Goal: Find contact information: Find contact information

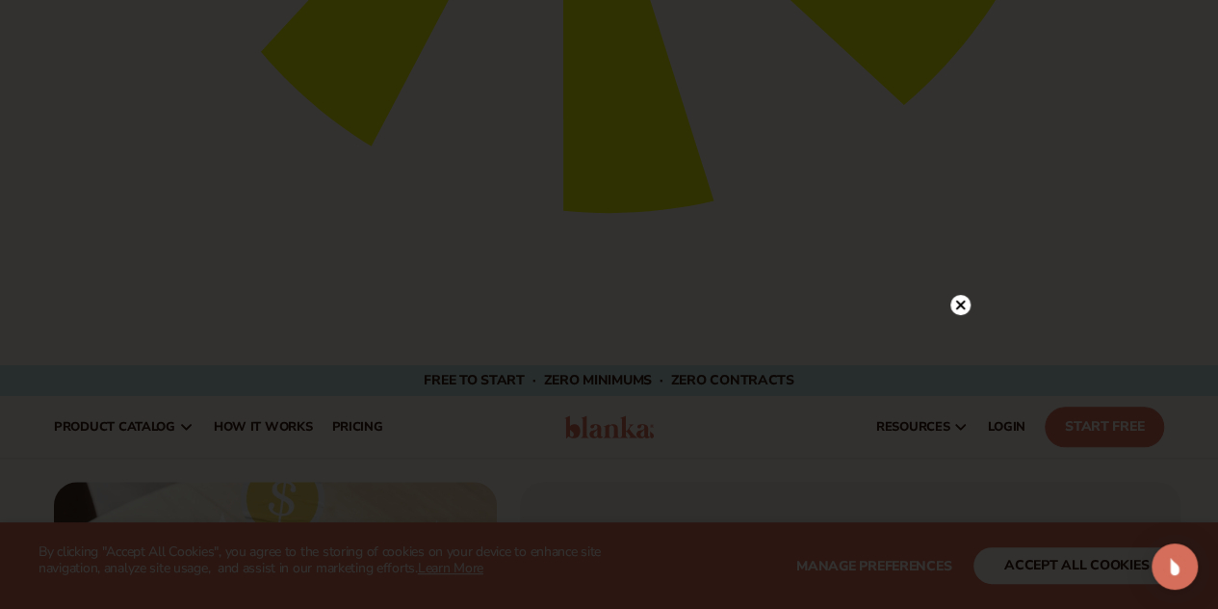
scroll to position [867, 0]
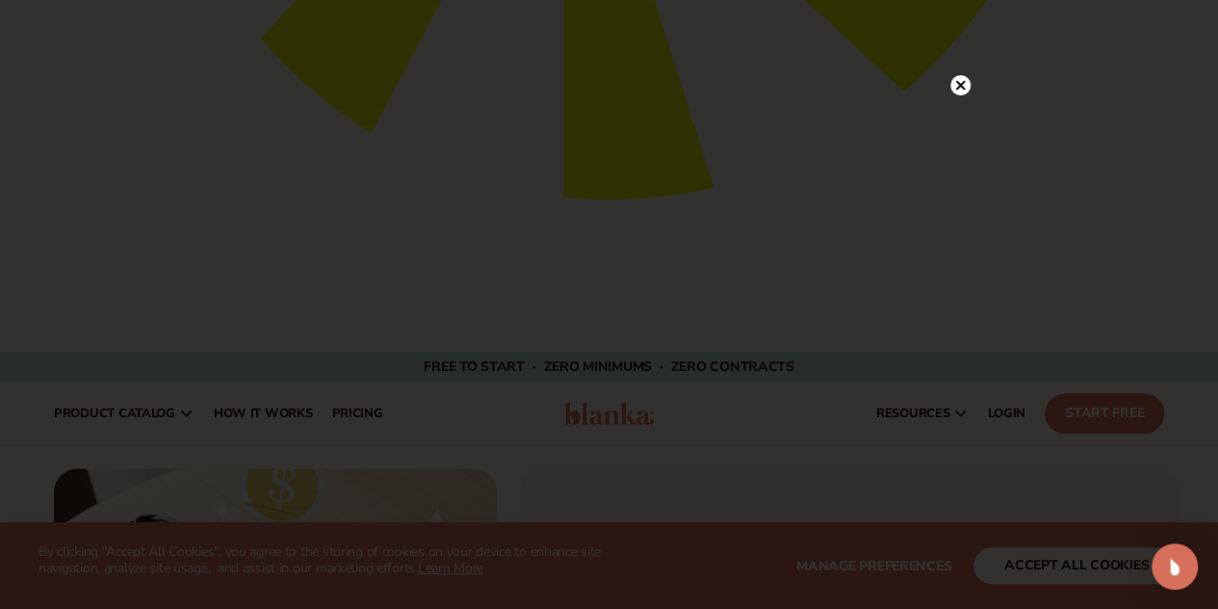
click at [960, 45] on div at bounding box center [609, 304] width 1218 height 609
click at [961, 79] on circle at bounding box center [960, 85] width 20 height 20
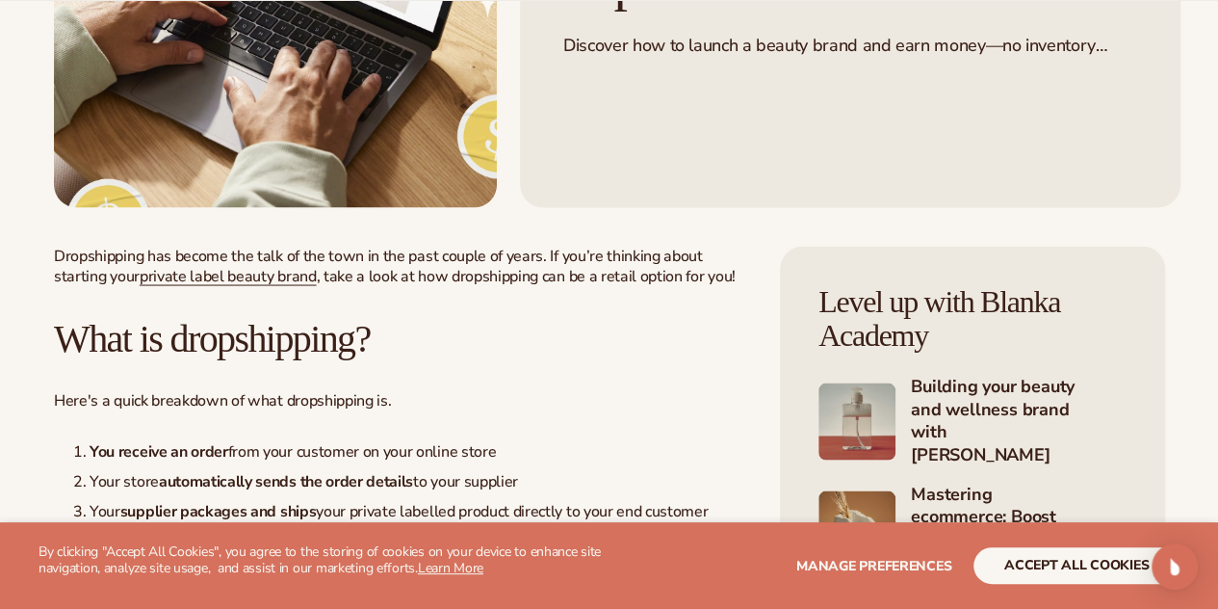
scroll to position [1678, 0]
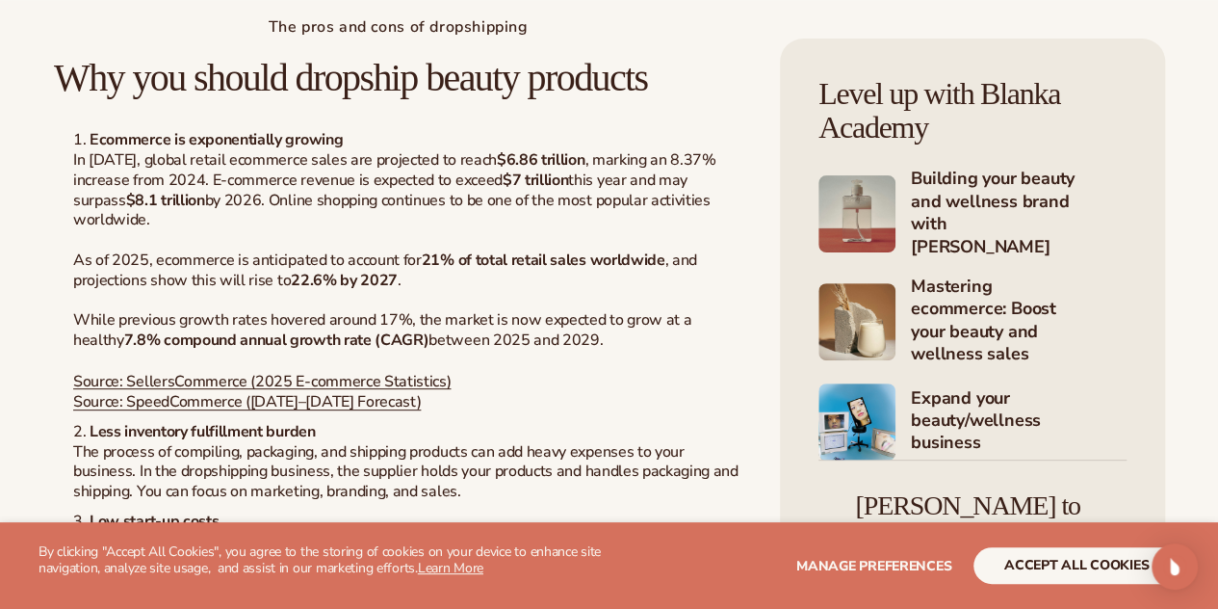
scroll to position [3854, 0]
click at [1035, 554] on button "accept all cookies" at bounding box center [1076, 565] width 206 height 37
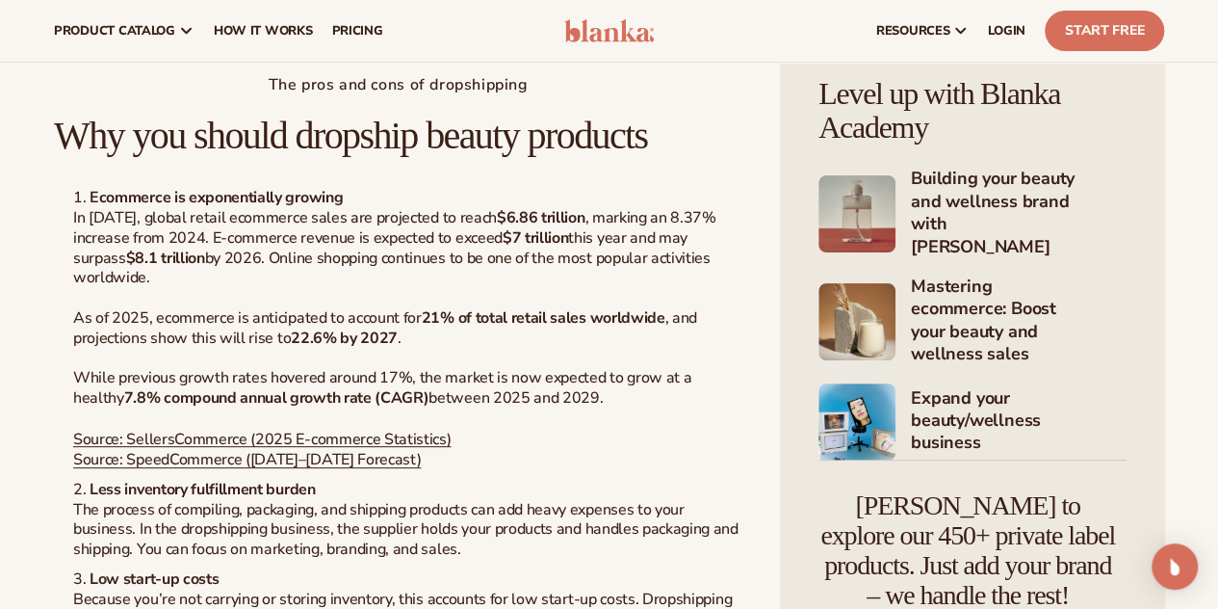
scroll to position [3652, 0]
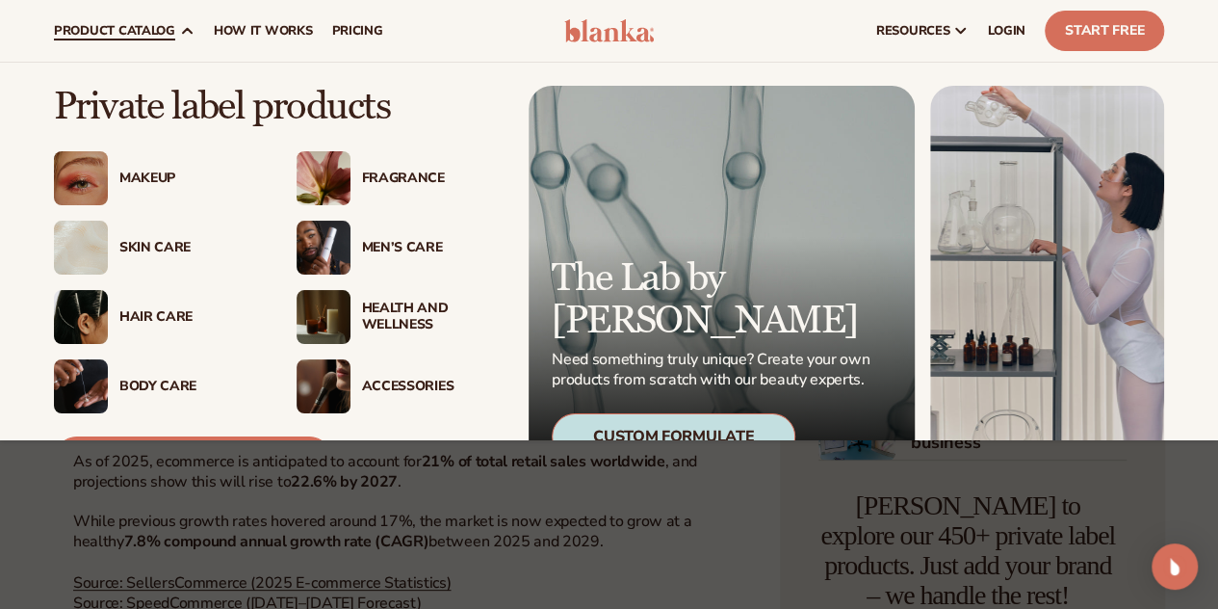
click at [133, 229] on div "Skin Care" at bounding box center [156, 247] width 204 height 54
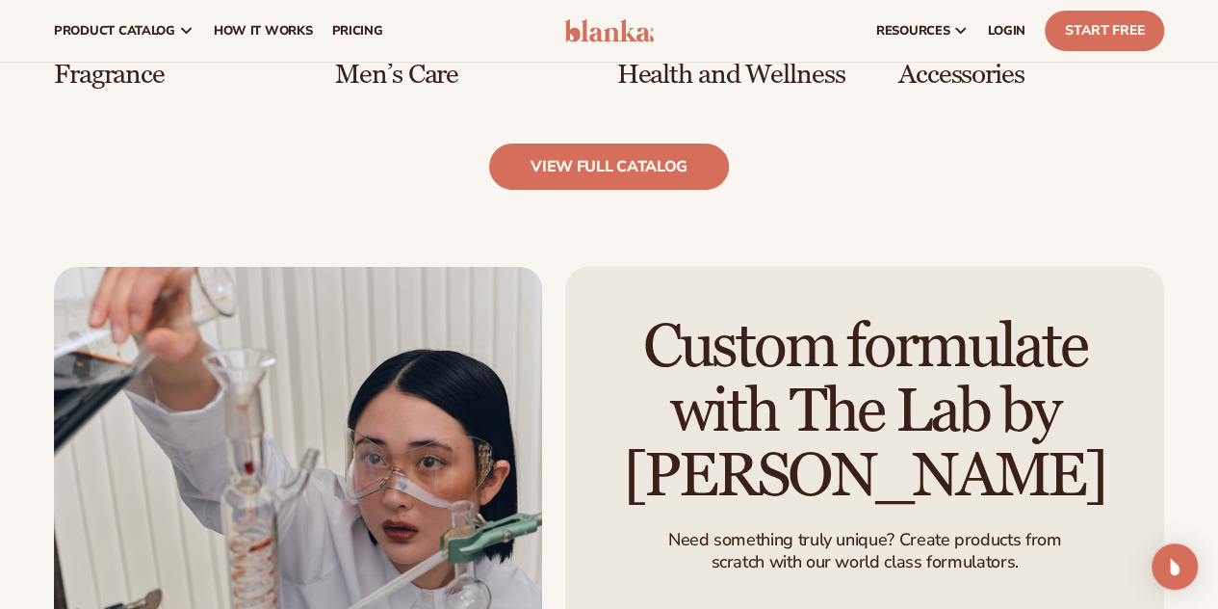
scroll to position [3188, 0]
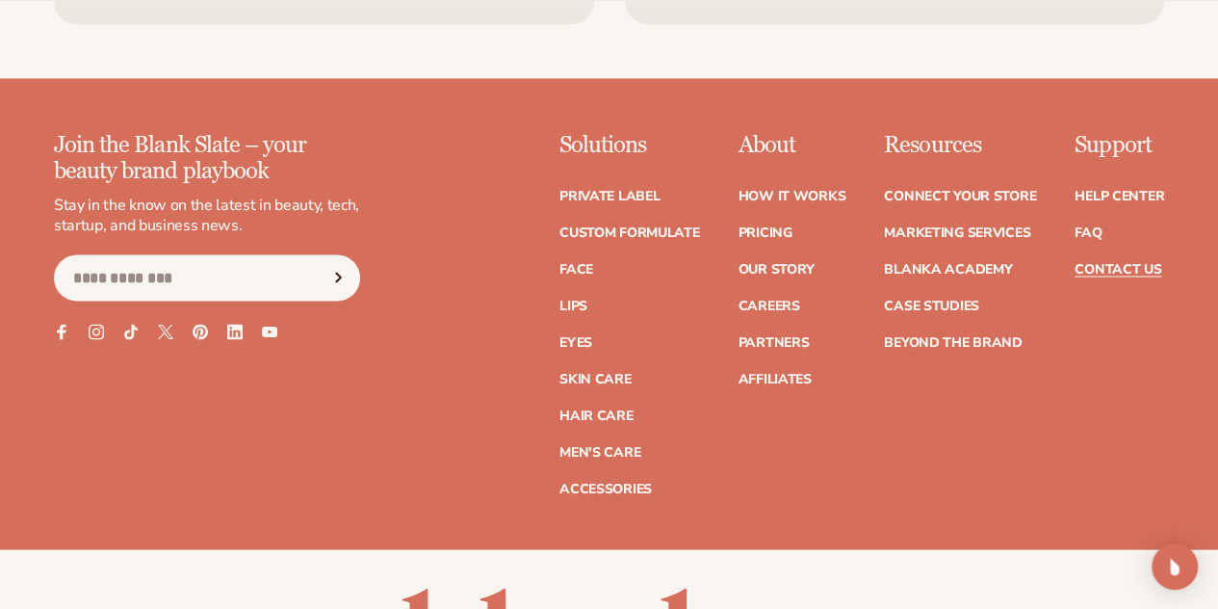
scroll to position [1688, 0]
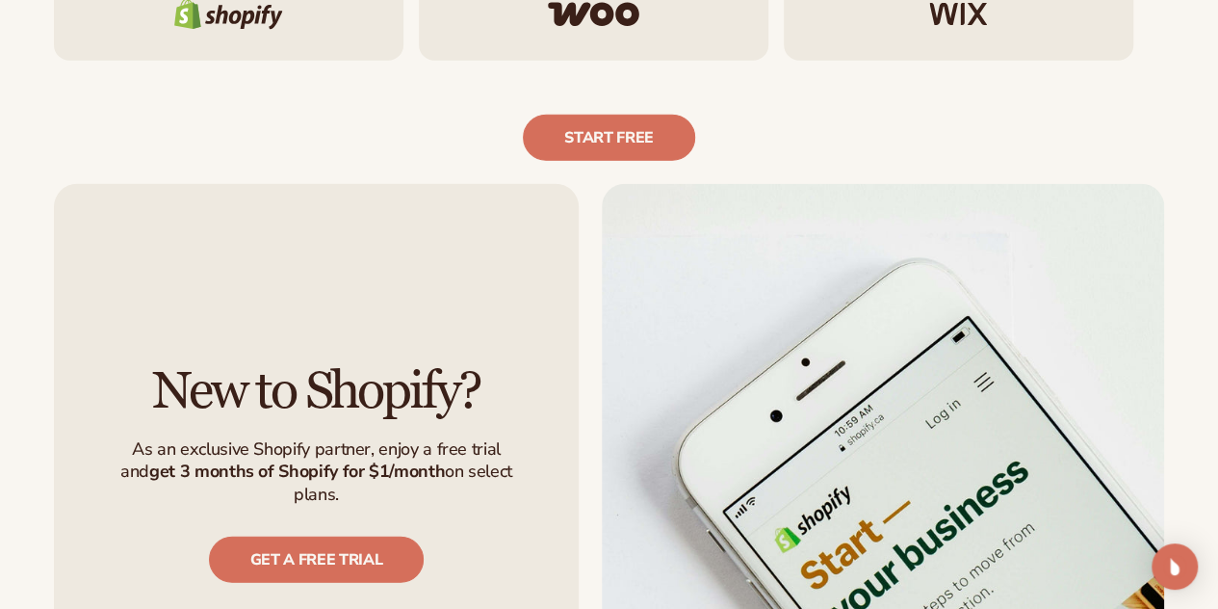
scroll to position [2507, 0]
